Goal: Task Accomplishment & Management: Manage account settings

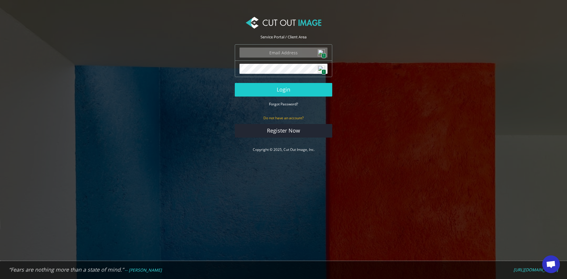
click at [321, 50] on img at bounding box center [320, 52] width 7 height 7
type input "john.jr@coppenswarenhuis.nl"
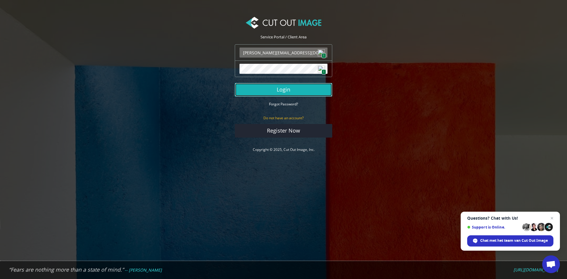
click at [270, 91] on button "Login" at bounding box center [283, 90] width 97 height 14
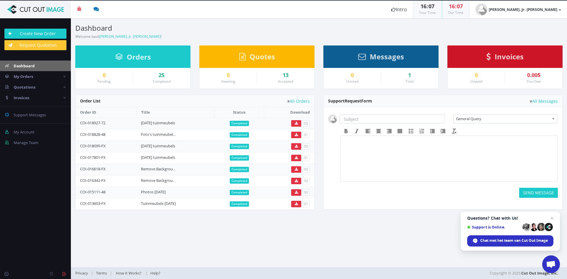
click at [509, 57] on span "Invoices" at bounding box center [508, 57] width 29 height 10
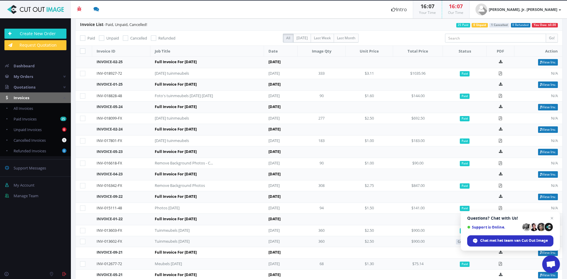
click at [12, 11] on img at bounding box center [35, 9] width 62 height 9
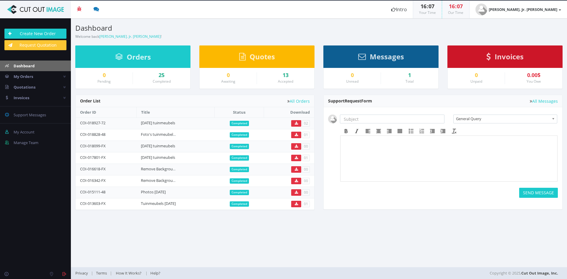
click at [404, 57] on div "Messages" at bounding box center [380, 56] width 115 height 22
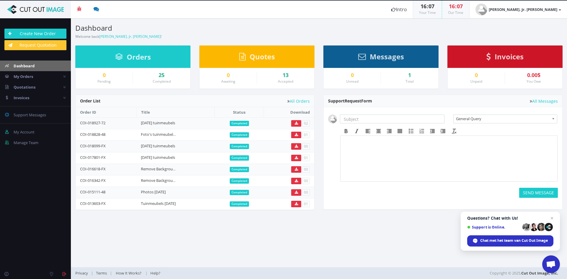
click at [393, 57] on span "Messages" at bounding box center [386, 57] width 34 height 10
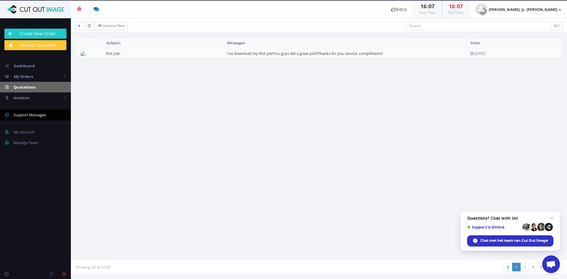
click at [35, 90] on link "Quotations" at bounding box center [35, 87] width 71 height 11
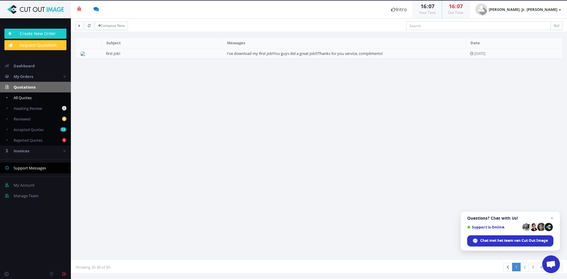
click at [35, 99] on link "All Quotes" at bounding box center [35, 97] width 71 height 11
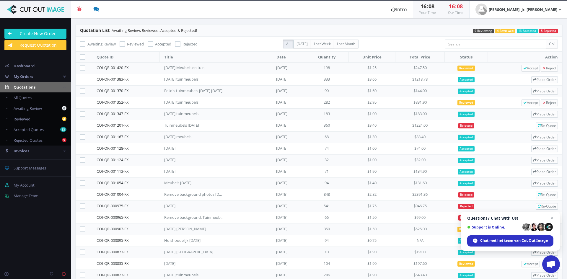
click at [419, 37] on section "Quotation List - Awaiting Review, Reviewed, Accepted & Rejected! 5 Rejected 13 …" at bounding box center [318, 167] width 487 height 286
click at [523, 70] on span "Accept" at bounding box center [530, 68] width 15 height 5
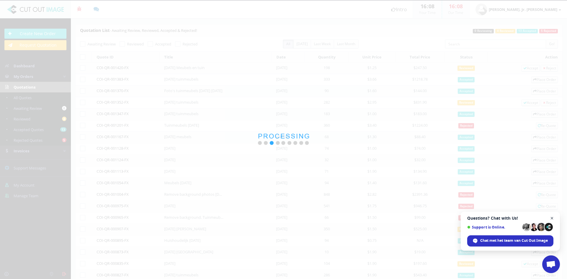
click at [549, 216] on span "Open de chat" at bounding box center [551, 218] width 7 height 7
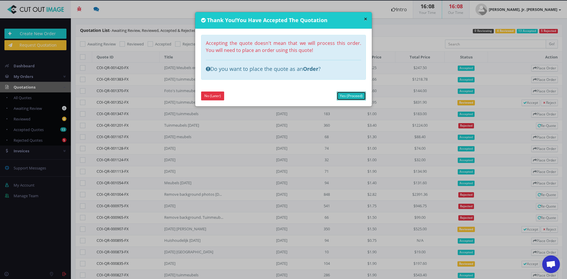
click at [351, 97] on link "Yes (Proceed)" at bounding box center [350, 95] width 29 height 9
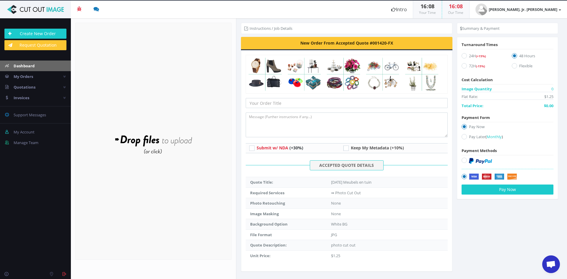
click at [35, 66] on link "Dashboard" at bounding box center [35, 65] width 71 height 11
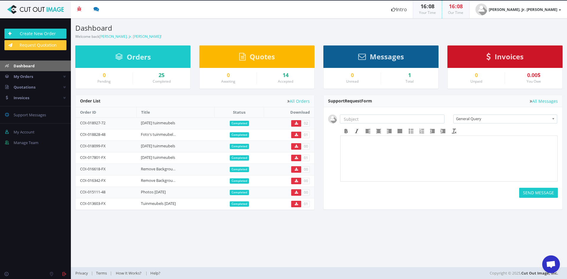
click at [264, 62] on div "Quotes" at bounding box center [256, 56] width 115 height 22
click at [265, 60] on span "Quotes" at bounding box center [261, 57] width 25 height 10
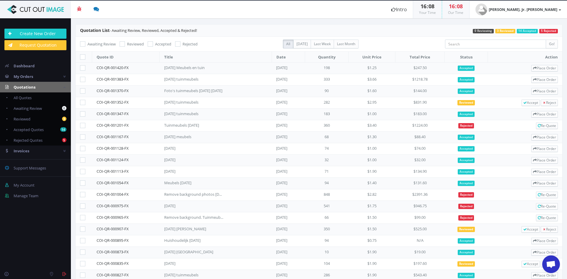
click at [393, 27] on header "Quotation List - Awaiting Review, Reviewed, Accepted & Rejected! 5 Rejected 14 …" at bounding box center [319, 30] width 486 height 12
click at [292, 14] on header "Beta 3 You have 0 notifications Order #000148-48 is ready to download 1 minutes…" at bounding box center [283, 10] width 567 height 18
click at [218, 24] on section "Quotation List - Awaiting Review, Reviewed, Accepted & Rejected! 5 Rejected 14 …" at bounding box center [319, 148] width 496 height 261
click at [403, 15] on header "Beta 3 You have 0 notifications Order #000148-48 is ready to download 1 minutes…" at bounding box center [283, 10] width 567 height 18
click at [384, 23] on section "Quotation List - Awaiting Review, Reviewed, Accepted & Rejected! 5 Rejected 14 …" at bounding box center [319, 148] width 496 height 261
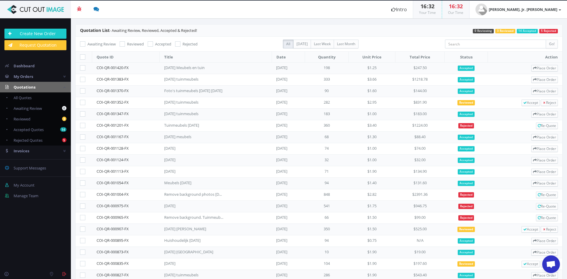
click at [262, 24] on section "Quotation List - Awaiting Review, Reviewed, Accepted & Rejected! 5 Rejected 14 …" at bounding box center [318, 167] width 487 height 286
click at [327, 20] on section "Quotation List - Awaiting Review, Reviewed, Accepted & Rejected! 5 Rejected 14 …" at bounding box center [319, 148] width 496 height 261
click at [347, 12] on header "Beta 3 You have 0 notifications Order #000148-48 is ready to download 1 minutes…" at bounding box center [283, 10] width 567 height 18
click at [332, 19] on section "Quotation List - Awaiting Review, Reviewed, Accepted & Rejected! 5 Rejected 14 …" at bounding box center [319, 148] width 496 height 261
click at [212, 14] on header "Beta 3 You have 0 notifications Order #000148-48 is ready to download 1 minutes…" at bounding box center [283, 10] width 567 height 18
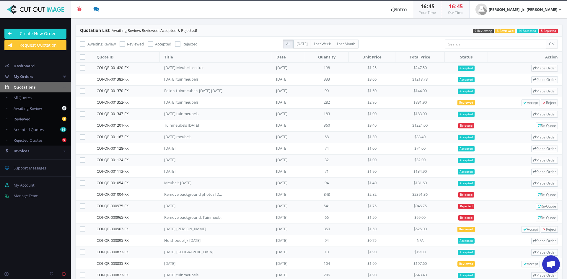
click at [290, 41] on label "All" at bounding box center [288, 44] width 11 height 9
click at [126, 69] on link "COI-QR-001420-FX" at bounding box center [112, 67] width 32 height 5
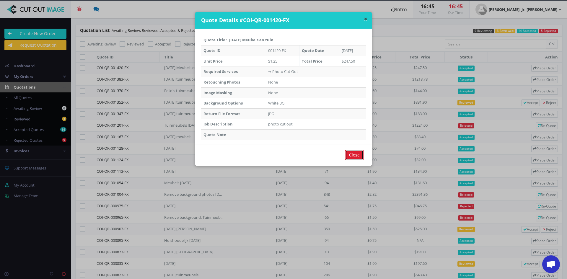
click at [351, 160] on input "Close" at bounding box center [354, 155] width 18 height 10
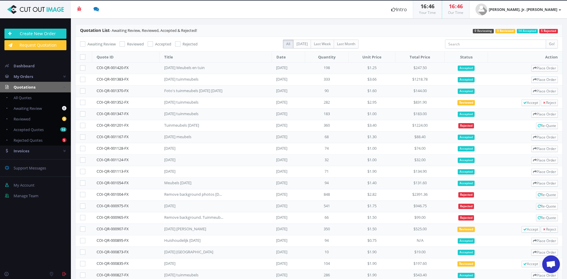
click at [201, 11] on header "Beta 3 You have 0 notifications Order #000148-48 is ready to download 1 minutes…" at bounding box center [283, 10] width 567 height 18
click at [281, 12] on header "Beta 3 You have 0 notifications Order #000148-48 is ready to download 1 minutes…" at bounding box center [283, 10] width 567 height 18
click at [299, 18] on header "Beta 3 You have 0 notifications Order #000148-48 is ready to download 1 minutes…" at bounding box center [283, 10] width 567 height 18
click at [280, 15] on header "Beta 3 You have 0 notifications Order #000148-48 is ready to download 1 minutes…" at bounding box center [283, 10] width 567 height 18
click at [224, 16] on header "Beta 3 You have 0 notifications Order #000148-48 is ready to download 1 minutes…" at bounding box center [283, 10] width 567 height 18
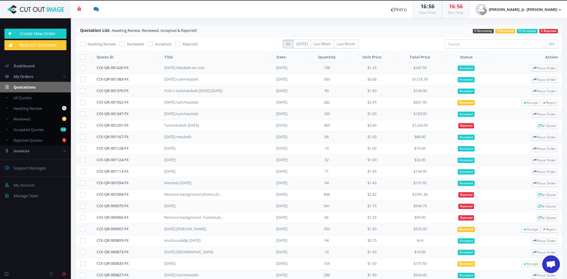
click at [310, 19] on section "Quotation List - Awaiting Review, Reviewed, Accepted & Rejected! 5 Rejected 14 …" at bounding box center [319, 148] width 496 height 261
click at [270, 28] on header "Quotation List - Awaiting Review, Reviewed, Accepted & Rejected! 5 Rejected 14 …" at bounding box center [319, 30] width 486 height 12
click at [368, 29] on header "Quotation List - Awaiting Review, Reviewed, Accepted & Rejected! 5 Rejected 14 …" at bounding box center [319, 30] width 486 height 12
